Goal: Task Accomplishment & Management: Manage account settings

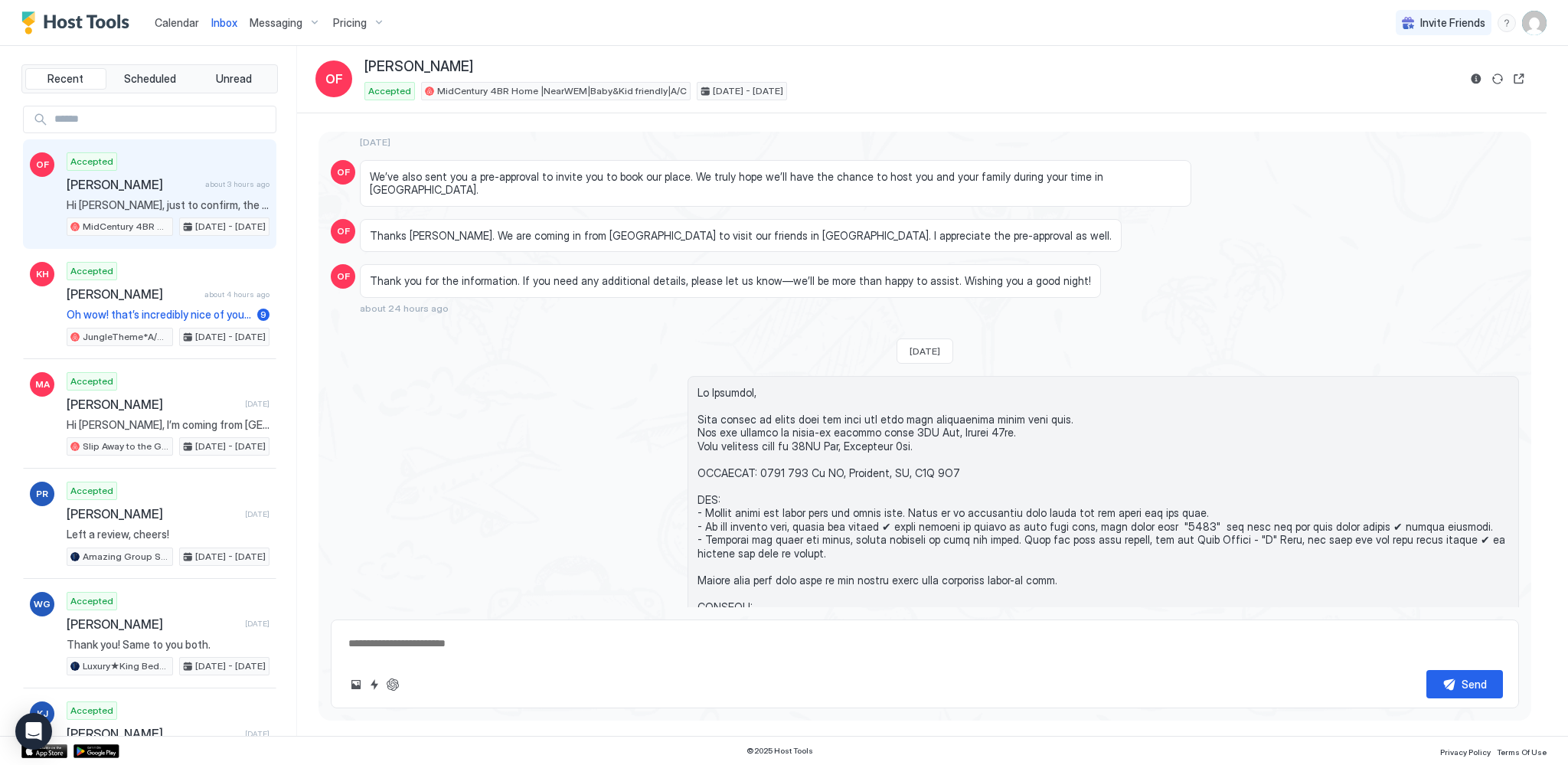
scroll to position [321, 0]
type textarea "*"
click at [178, 18] on span "Calendar" at bounding box center [177, 23] width 44 height 13
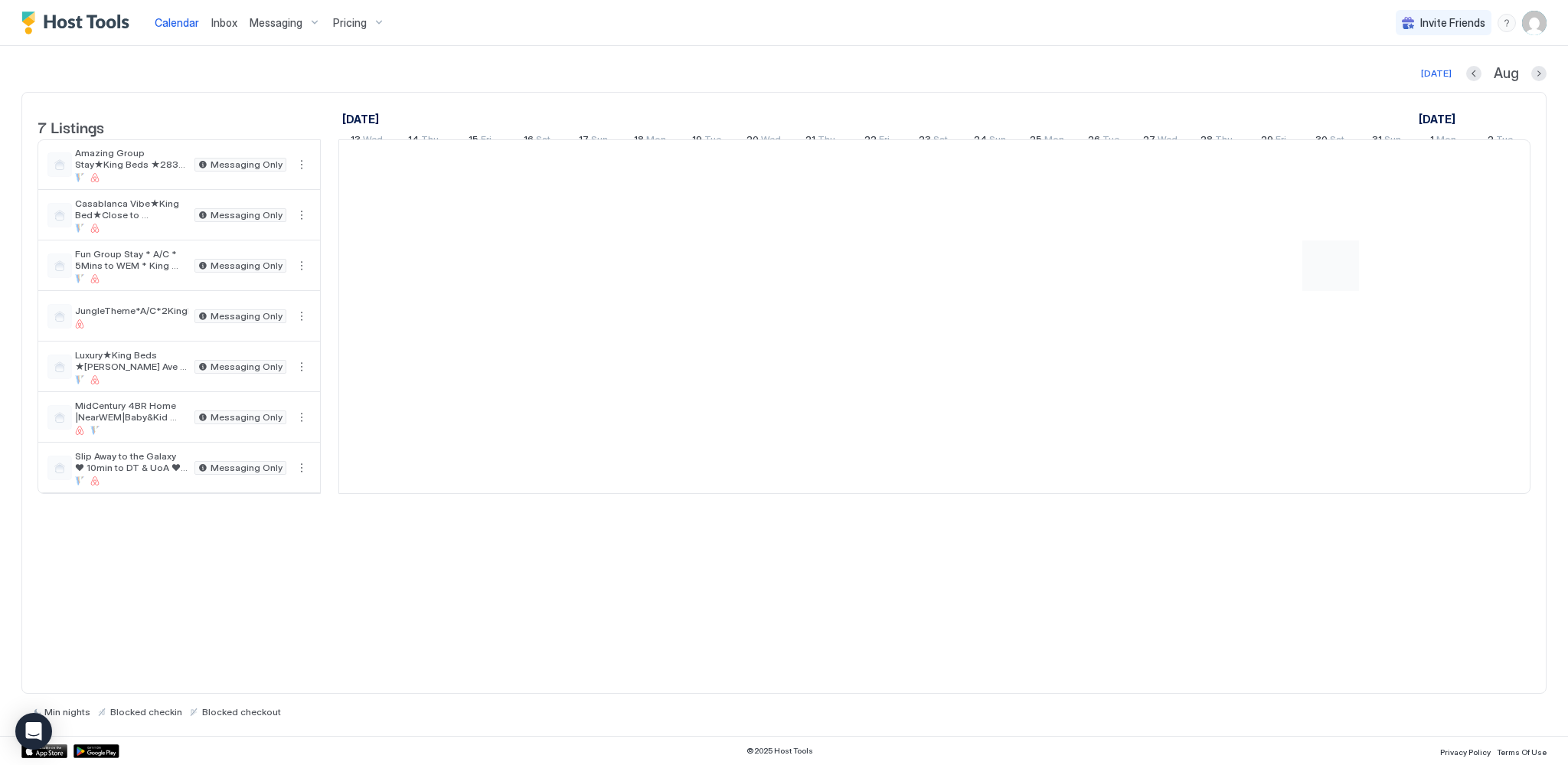
scroll to position [0, 851]
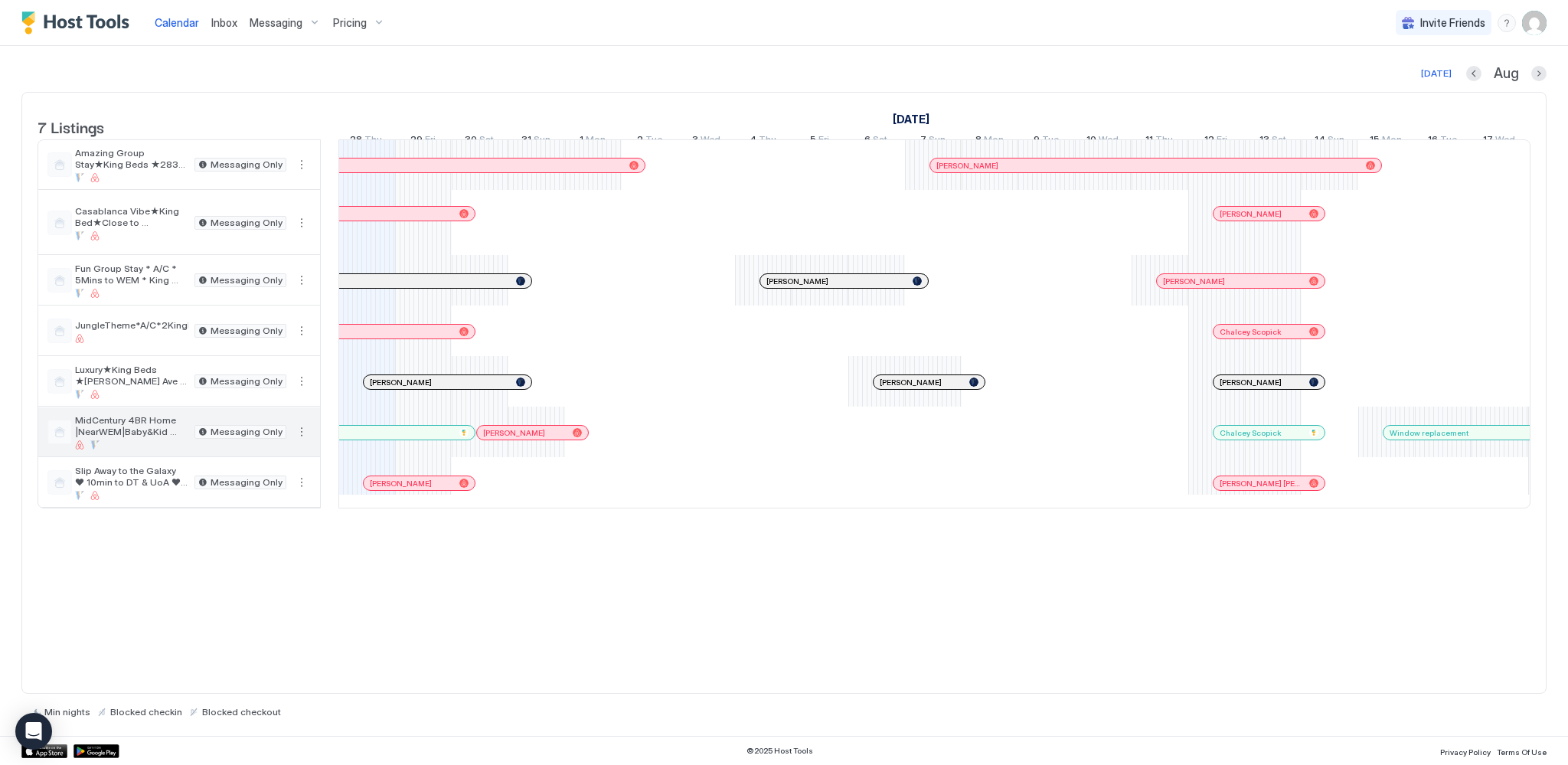
click at [142, 438] on span "MidCentury 4BR Home |NearWEM|Baby&Kid friendly|A/C" at bounding box center [132, 426] width 113 height 23
click at [128, 438] on span "MidCentury 4BR Home |NearWEM|Baby&Kid friendly|A/C" at bounding box center [132, 426] width 113 height 23
click at [284, 23] on span "Messaging" at bounding box center [276, 23] width 53 height 14
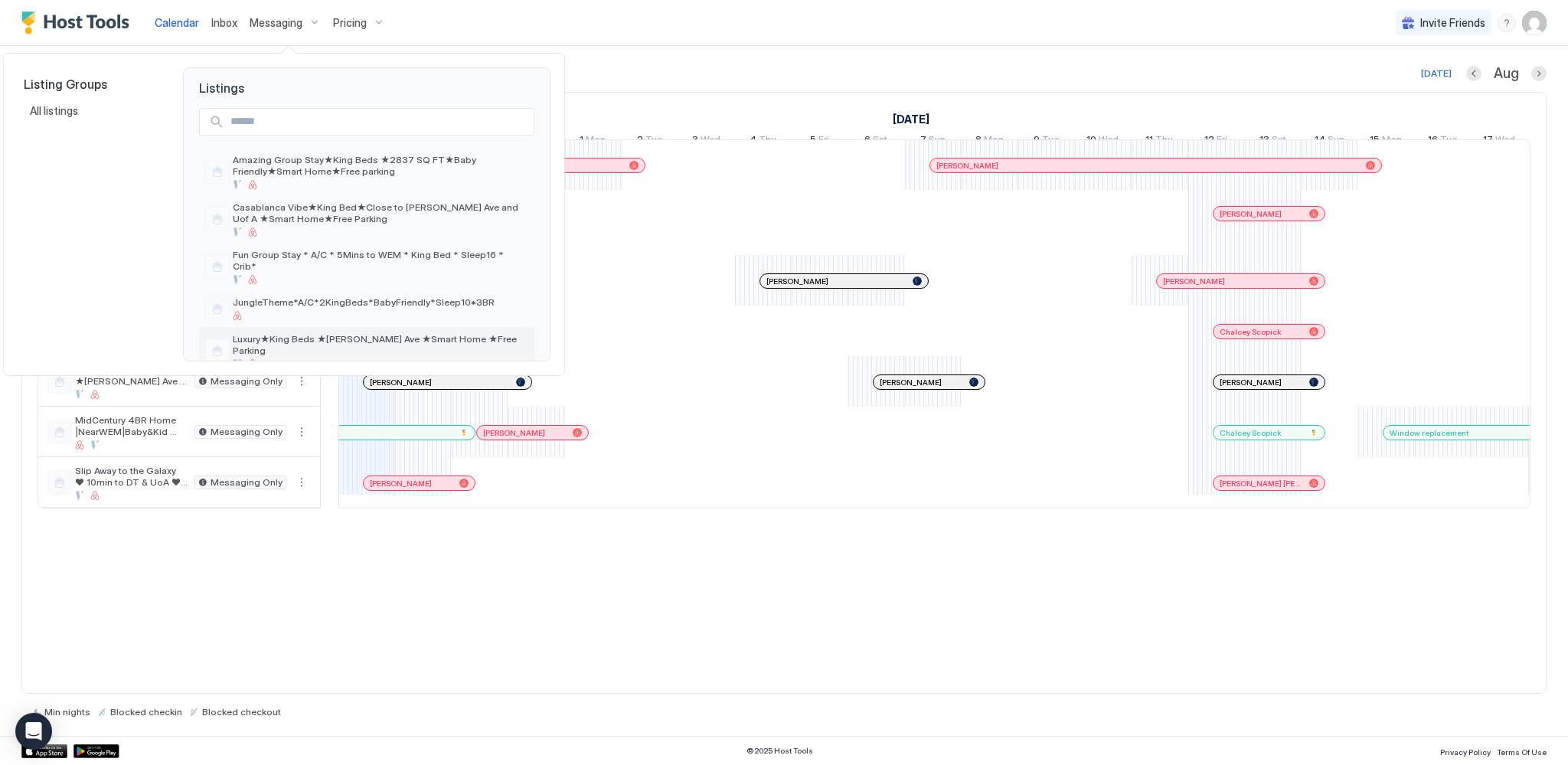
scroll to position [76, 0]
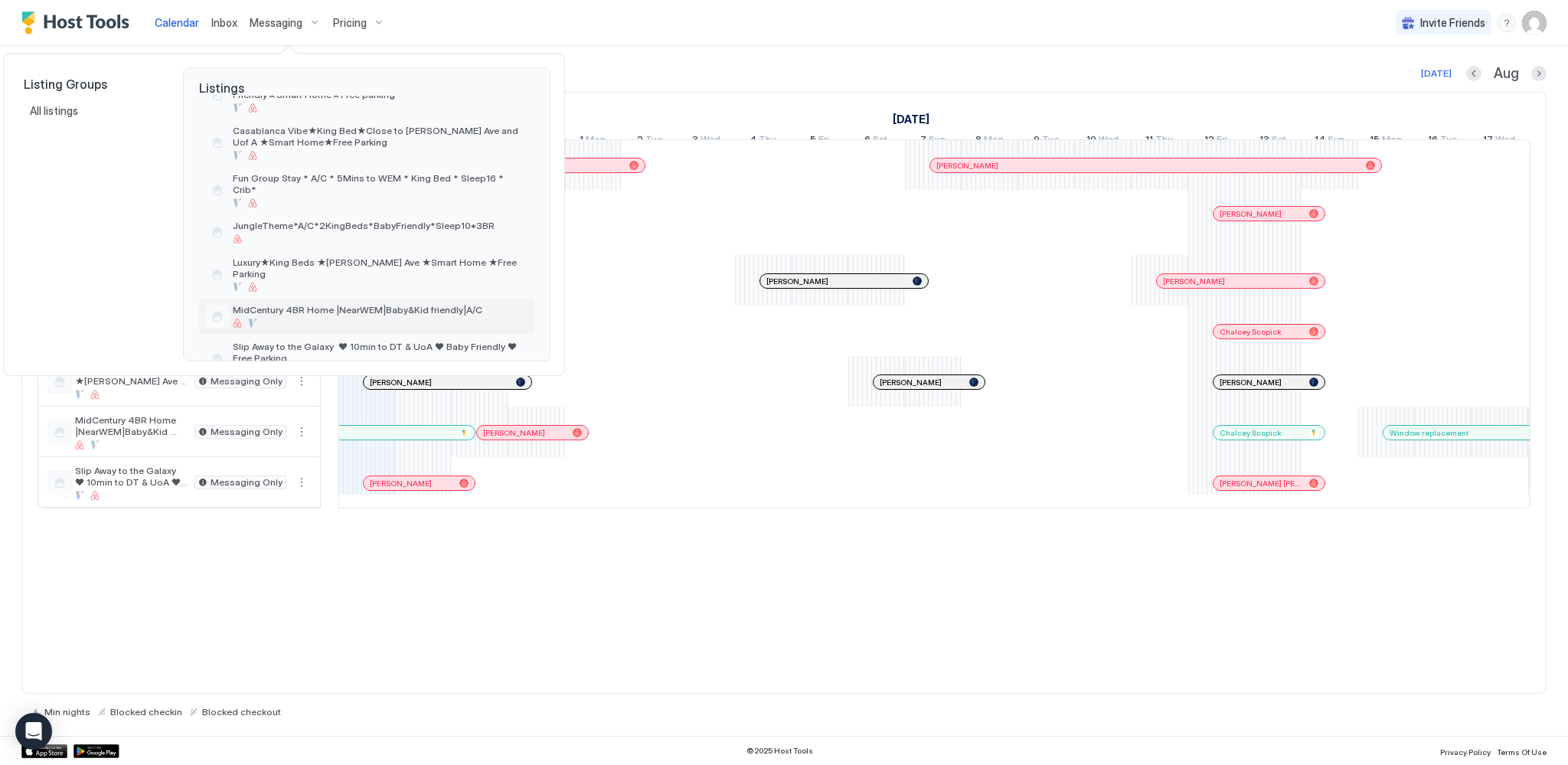
click at [335, 304] on div "MidCentury 4BR Home |NearWEM|Baby&Kid friendly|A/C" at bounding box center [380, 316] width 295 height 24
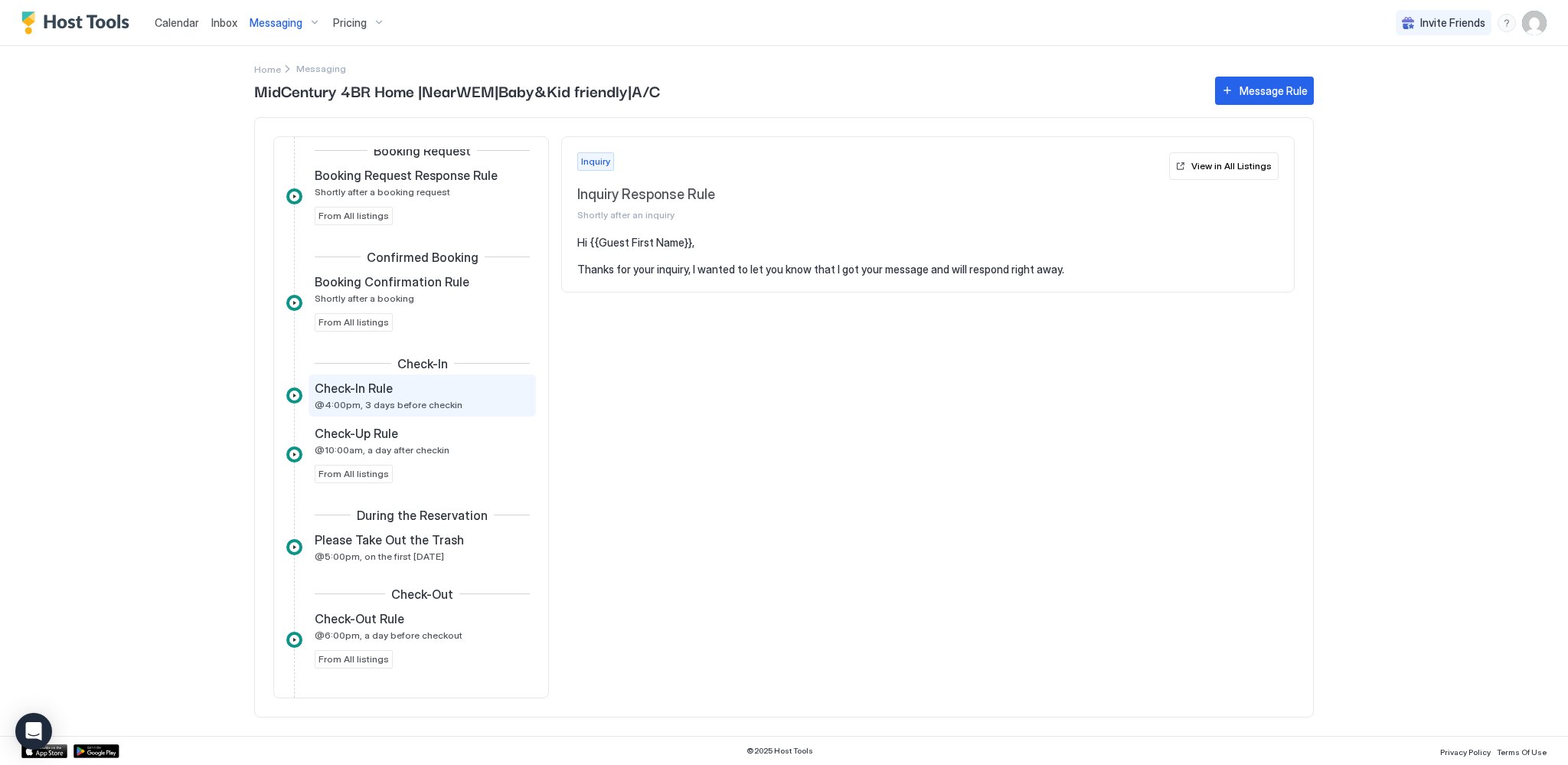
scroll to position [208, 0]
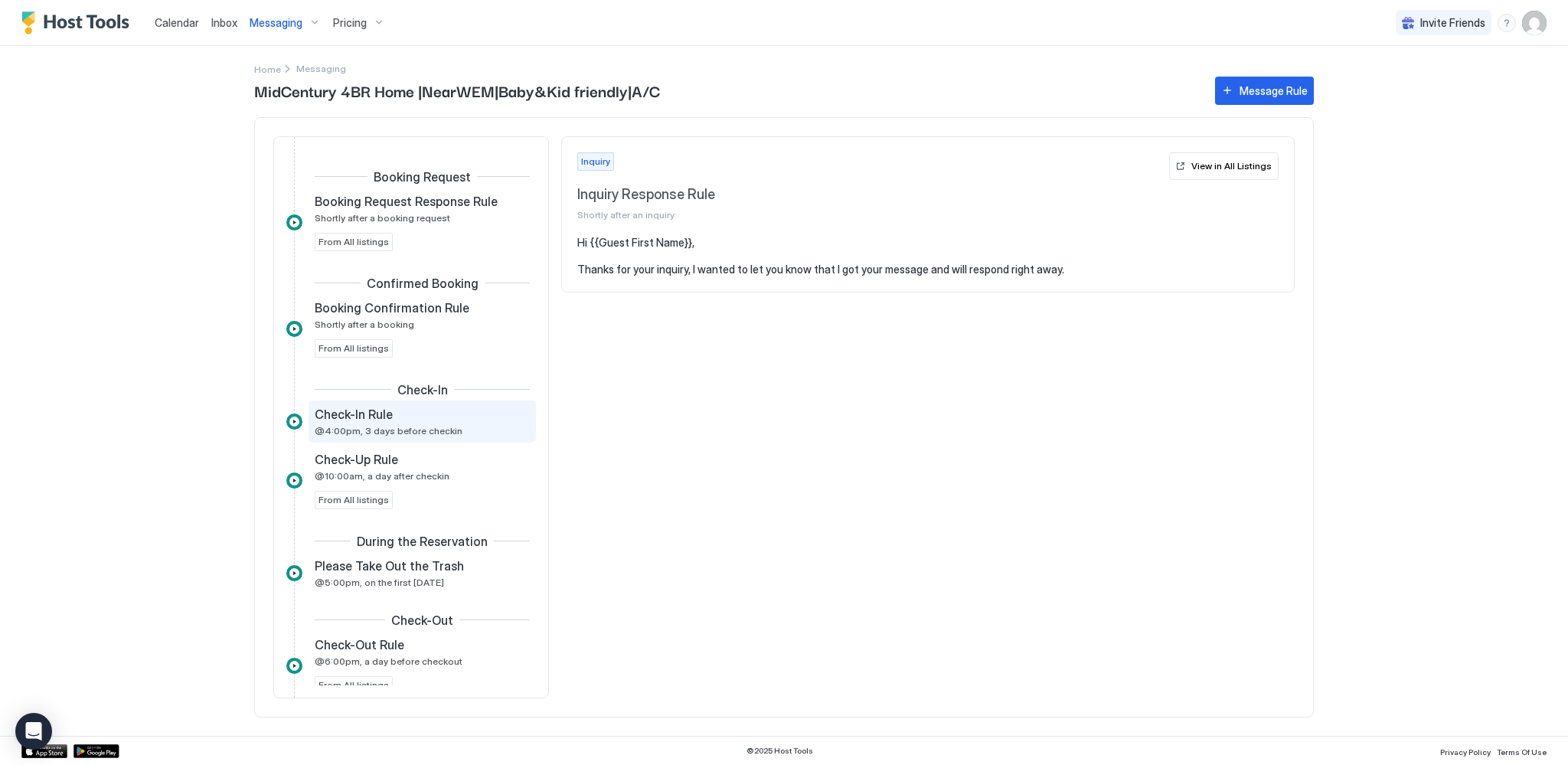
click at [386, 427] on span "@4:00pm, 3 days before checkin" at bounding box center [389, 431] width 148 height 12
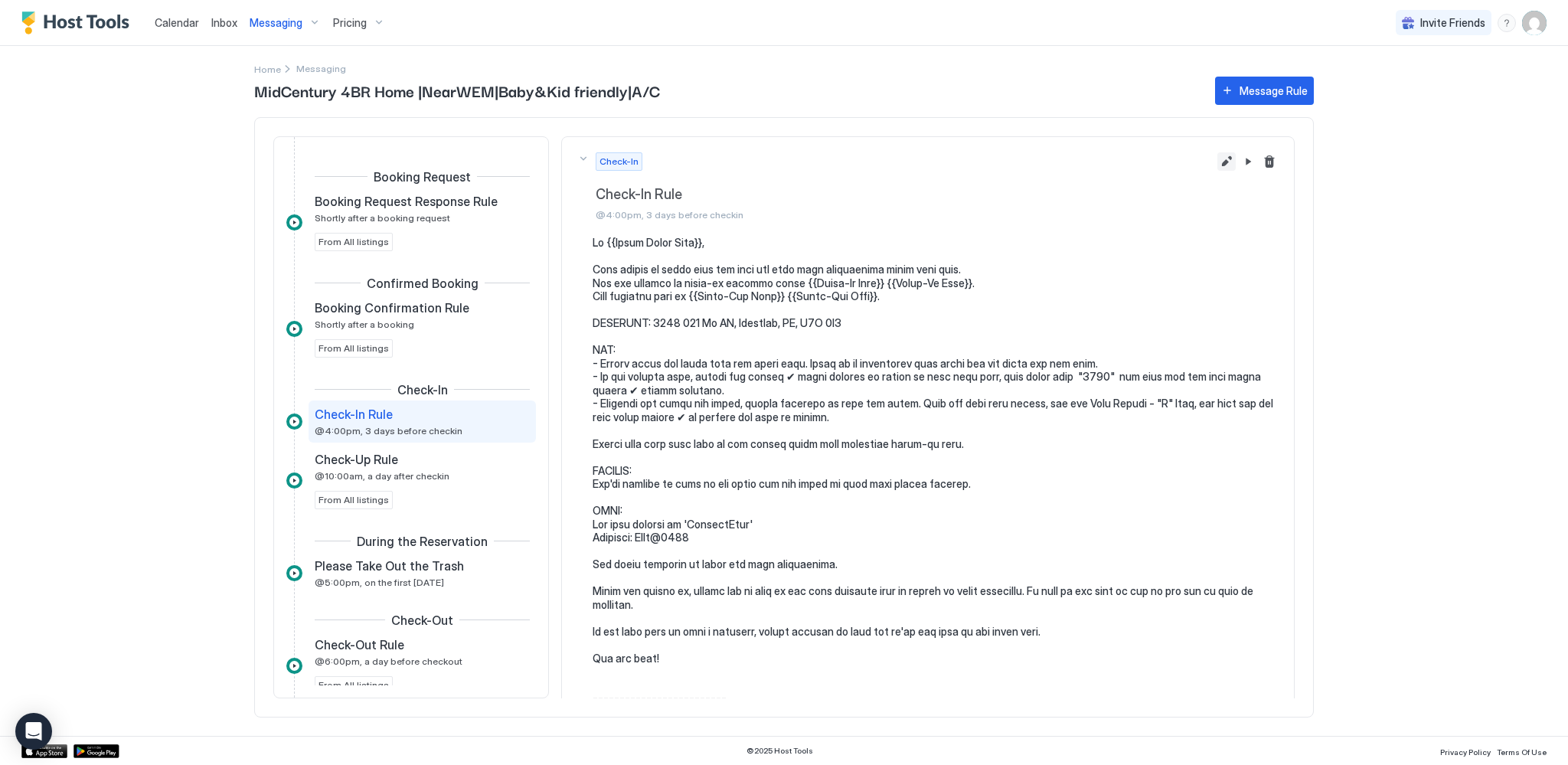
click at [1218, 160] on button "Edit message rule" at bounding box center [1227, 161] width 18 height 18
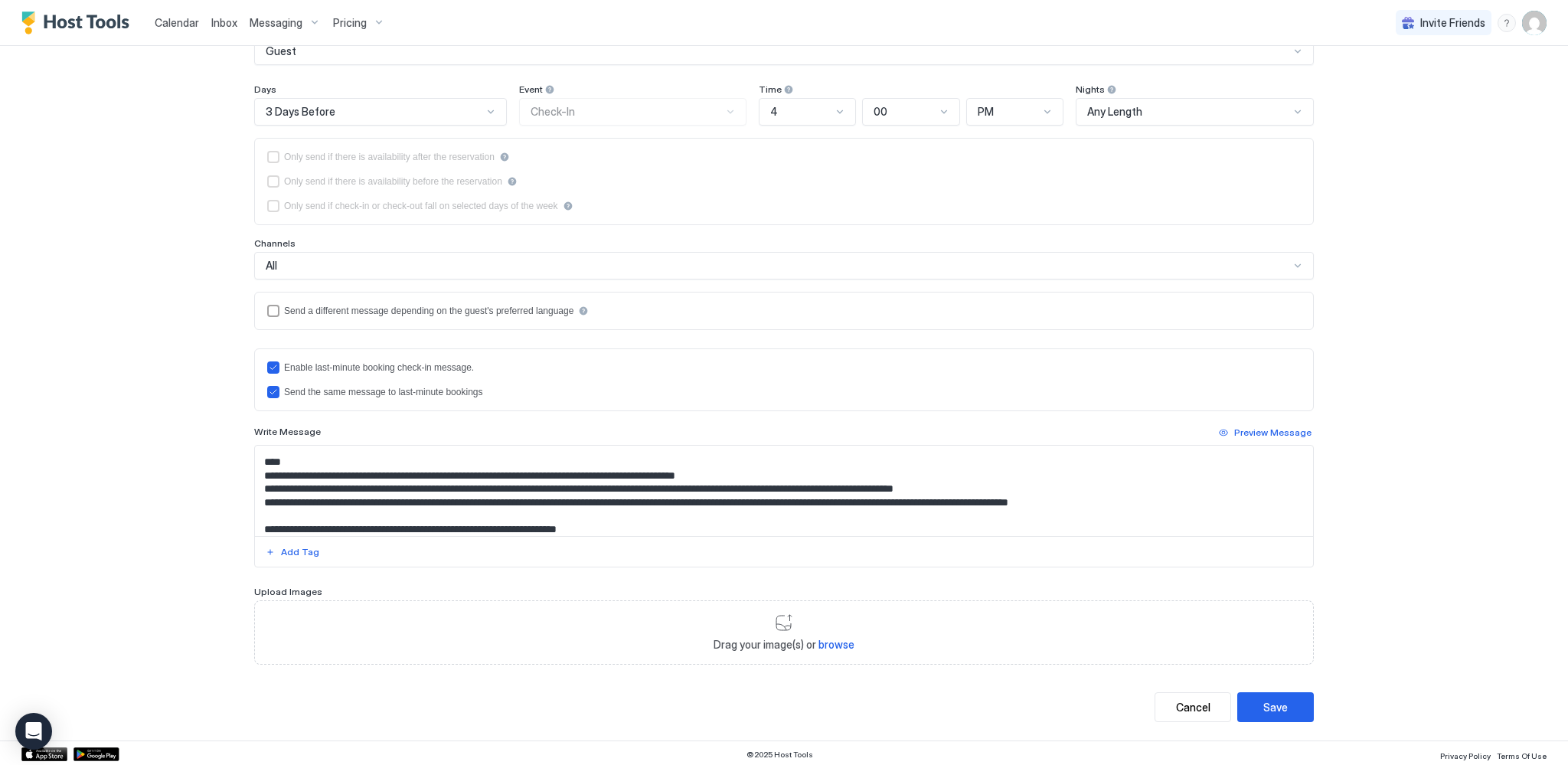
scroll to position [76, 0]
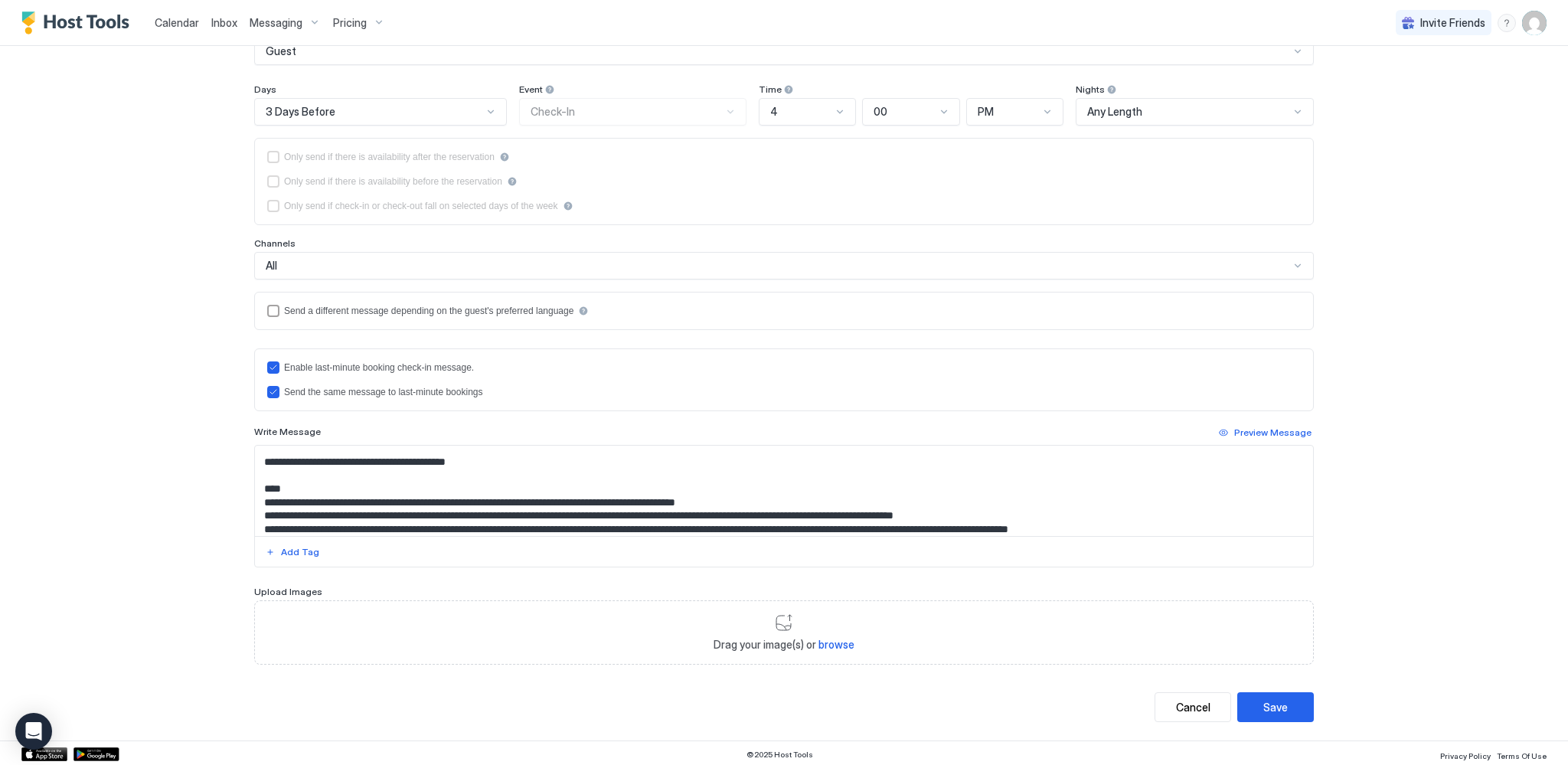
click at [753, 509] on textarea "Input Field" at bounding box center [784, 491] width 1058 height 90
type textarea "**********"
click at [1285, 706] on button "Save" at bounding box center [1275, 707] width 76 height 30
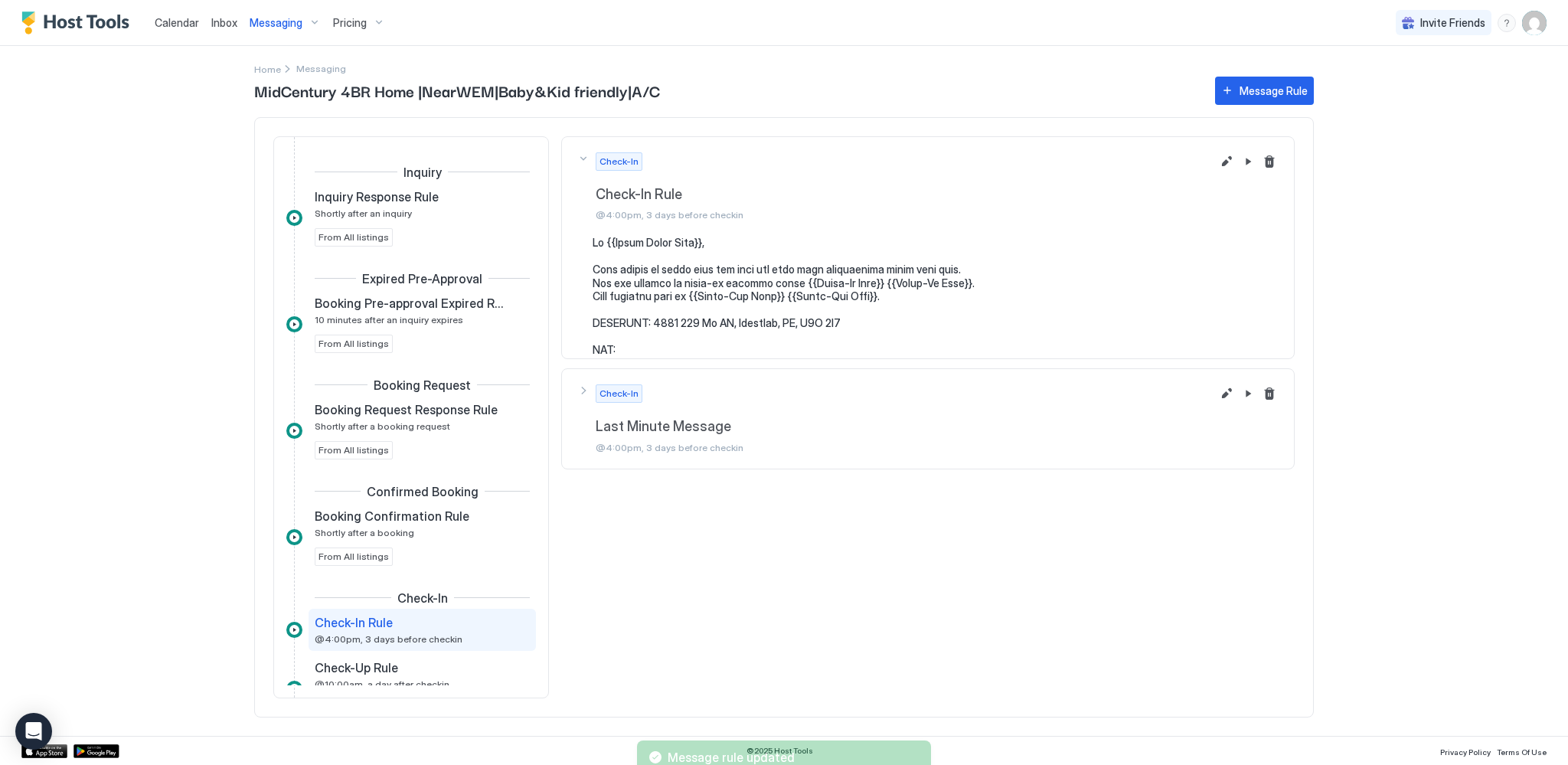
scroll to position [211, 0]
